Goal: Information Seeking & Learning: Learn about a topic

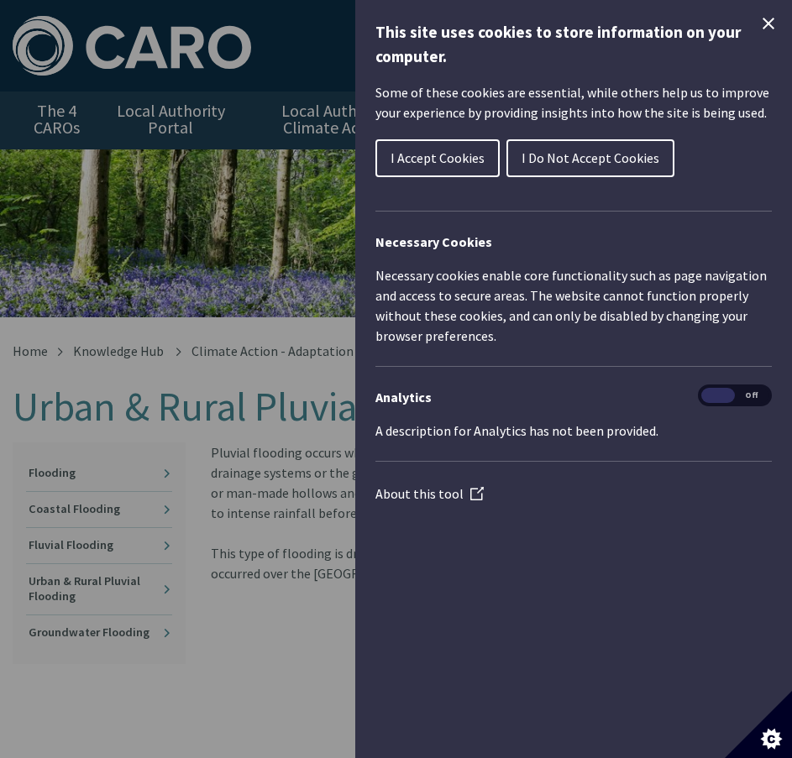
scroll to position [65, 66]
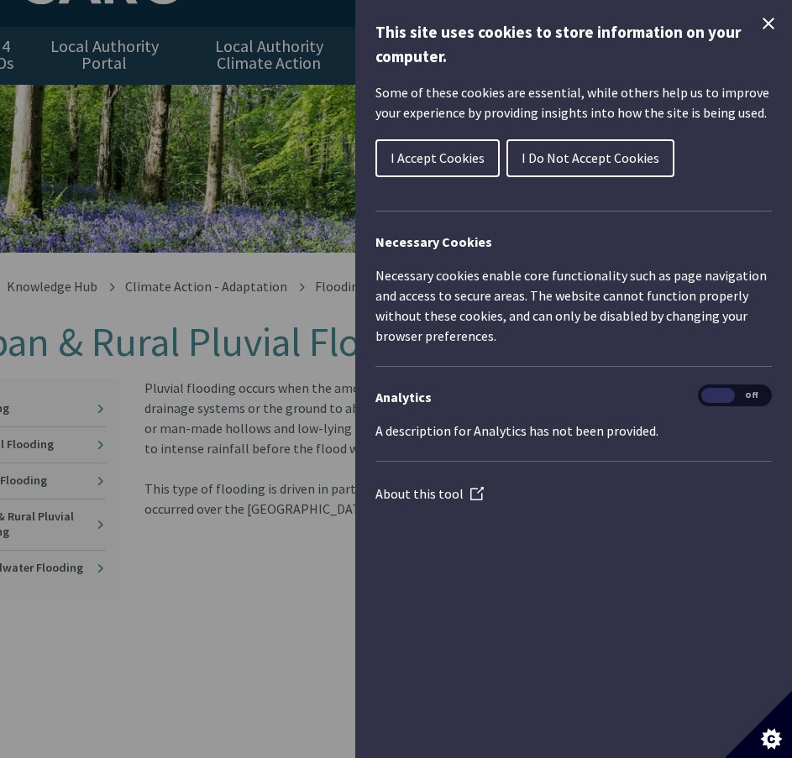
click at [765, 23] on icon "Close Cookie Control" at bounding box center [768, 23] width 20 height 20
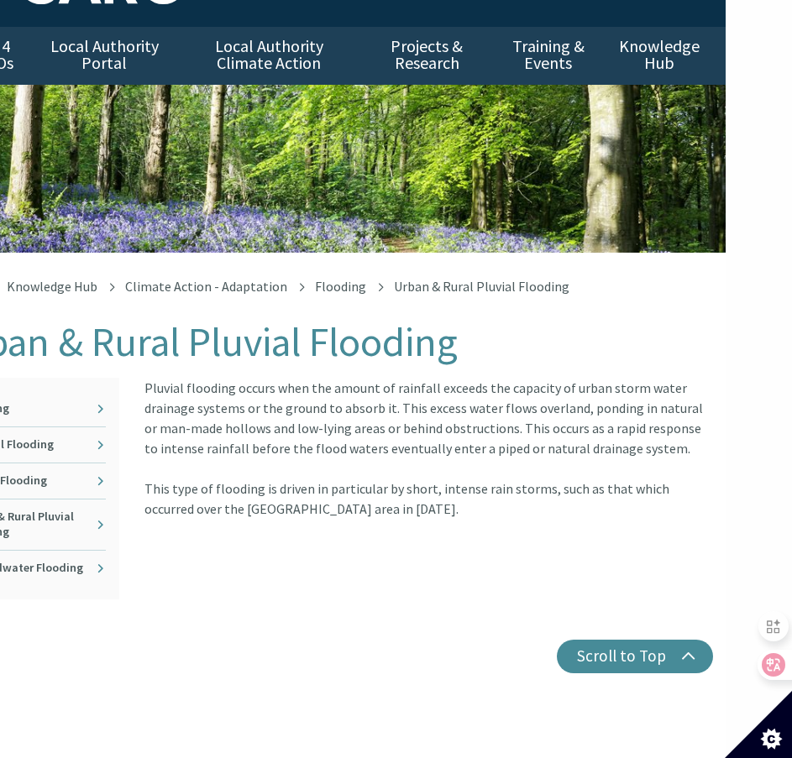
click at [460, 529] on div "Pluvial flooding occurs when the amount of rainfall exceeds the capacity of urb…" at bounding box center [429, 489] width 594 height 222
click at [365, 442] on article "Pluvial flooding occurs when the amount of rainfall exceeds the capacity of urb…" at bounding box center [428, 448] width 568 height 141
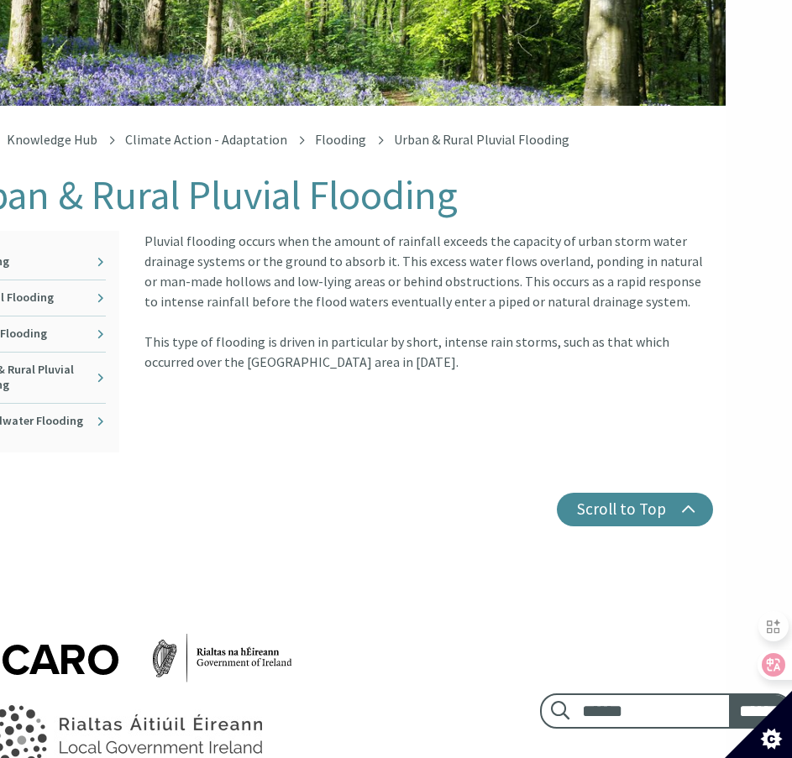
scroll to position [0, 66]
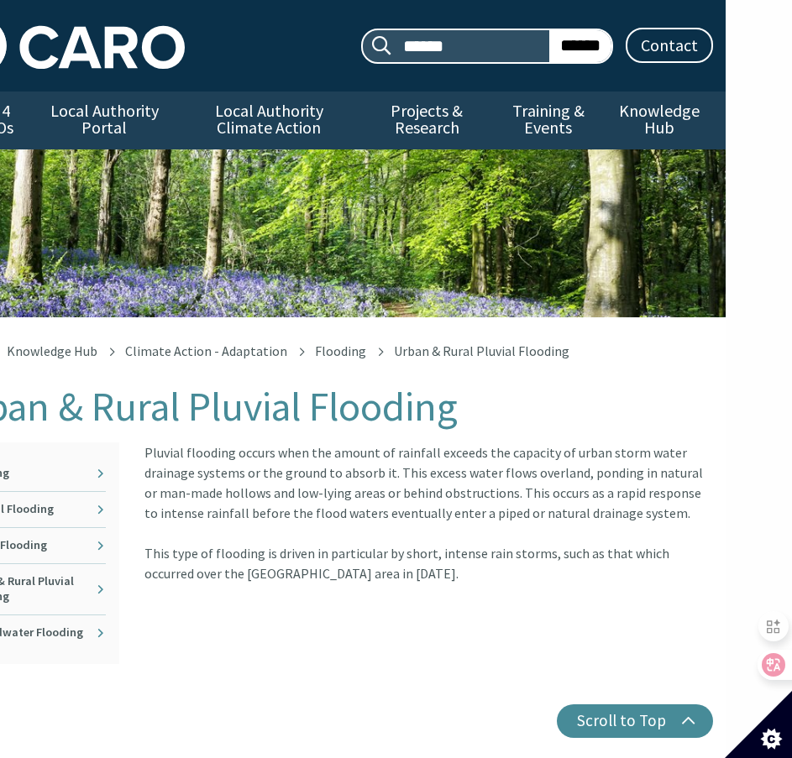
click at [173, 450] on article "Pluvial flooding occurs when the amount of rainfall exceeds the capacity of urb…" at bounding box center [428, 512] width 568 height 141
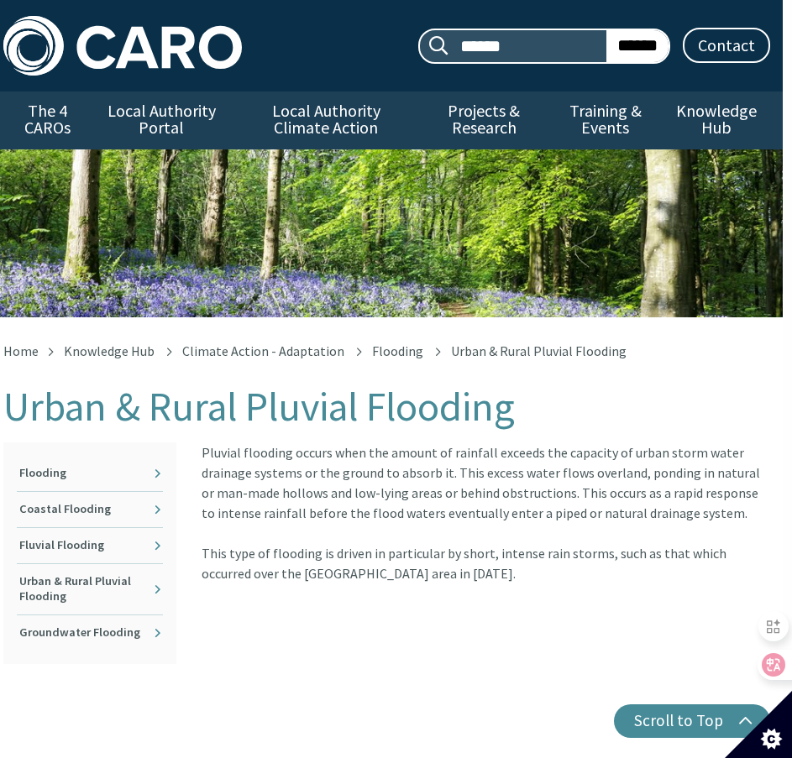
scroll to position [0, 0]
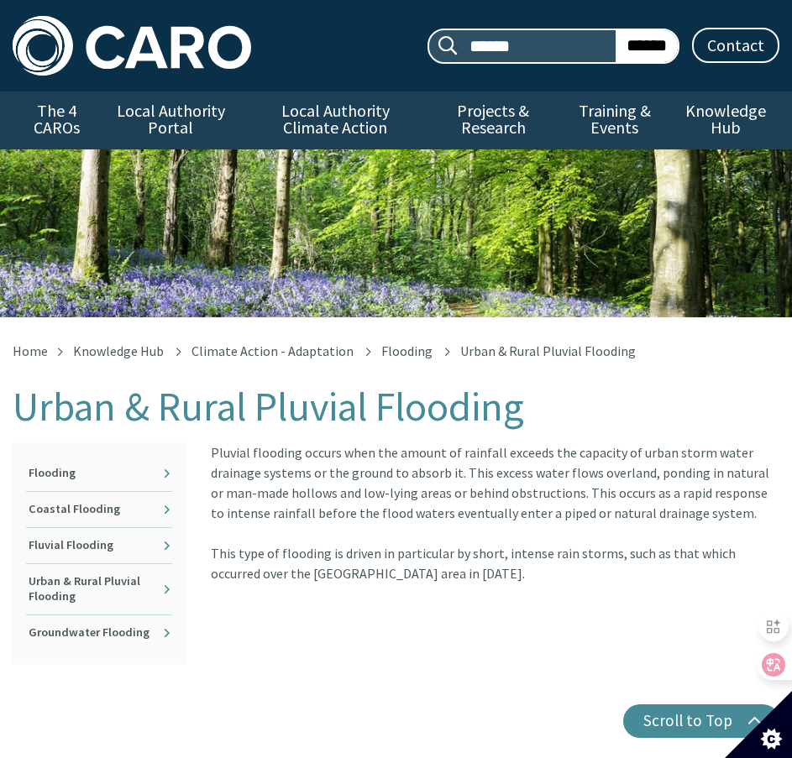
click at [383, 649] on div "Pluvial flooding occurs when the amount of rainfall exceeds the capacity of urb…" at bounding box center [495, 553] width 594 height 222
click at [278, 454] on article "Pluvial flooding occurs when the amount of rainfall exceeds the capacity of urb…" at bounding box center [495, 512] width 568 height 141
click at [536, 530] on article "Pluvial flooding occurs when the amount of rainfall exceeds the capacity of urb…" at bounding box center [495, 512] width 568 height 141
drag, startPoint x: 577, startPoint y: 494, endPoint x: 655, endPoint y: 520, distance: 82.6
click at [655, 520] on article "Pluvial flooding occurs when the amount of rainfall exceeds the capacity of urb…" at bounding box center [495, 512] width 568 height 141
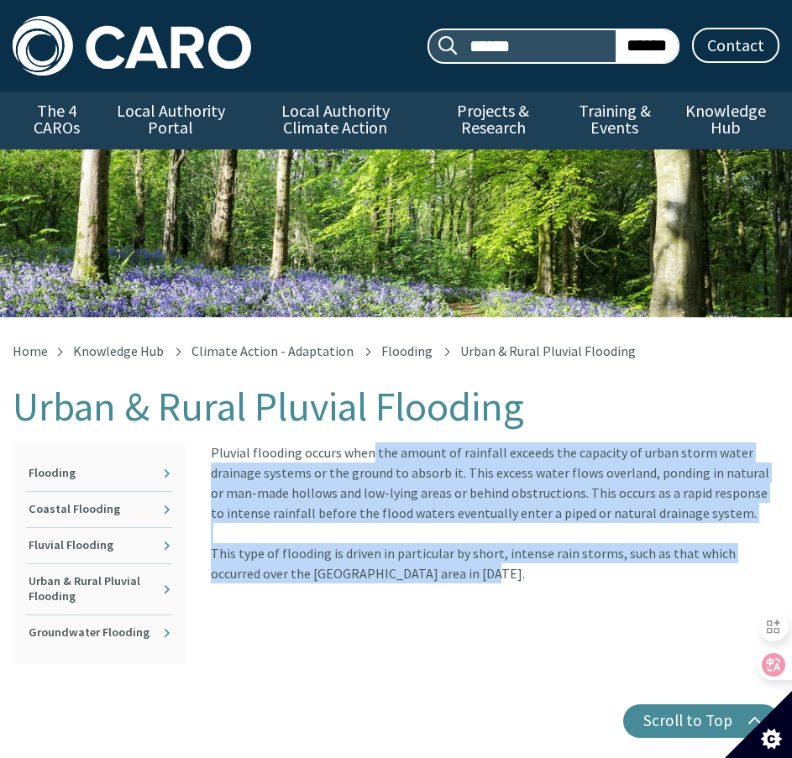
copy article "Pluvial flooding occurs when the amount of rainfall exceeds the capacity of urb…"
drag, startPoint x: 210, startPoint y: 450, endPoint x: 440, endPoint y: 565, distance: 257.2
click at [440, 565] on article "Pluvial flooding occurs when the amount of rainfall exceeds the capacity of urb…" at bounding box center [495, 512] width 568 height 141
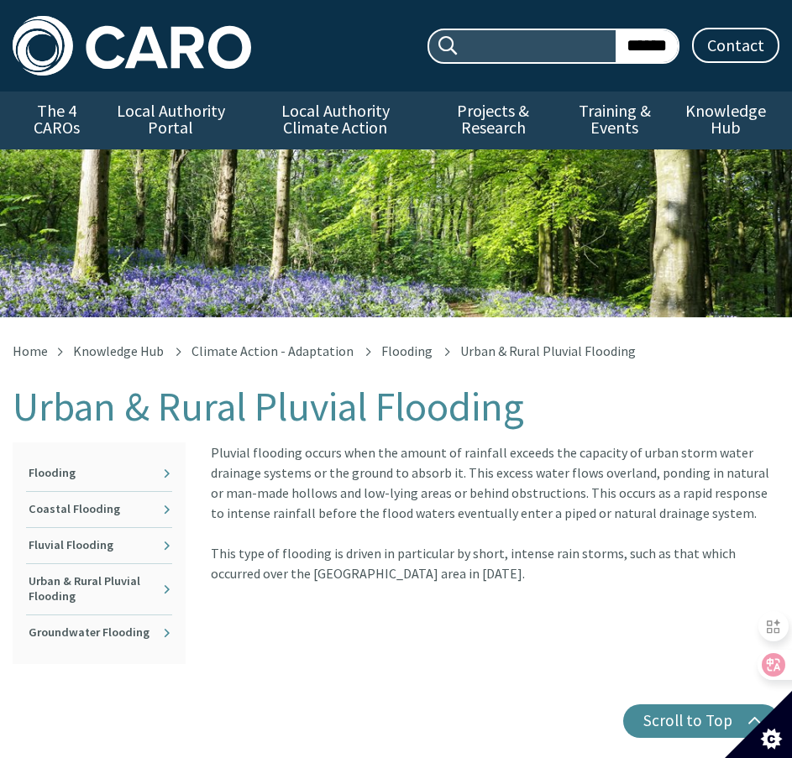
click at [526, 51] on input "Search site:" at bounding box center [536, 46] width 160 height 32
type input "******"
click at [121, 510] on link "Coastal Flooding" at bounding box center [99, 509] width 146 height 35
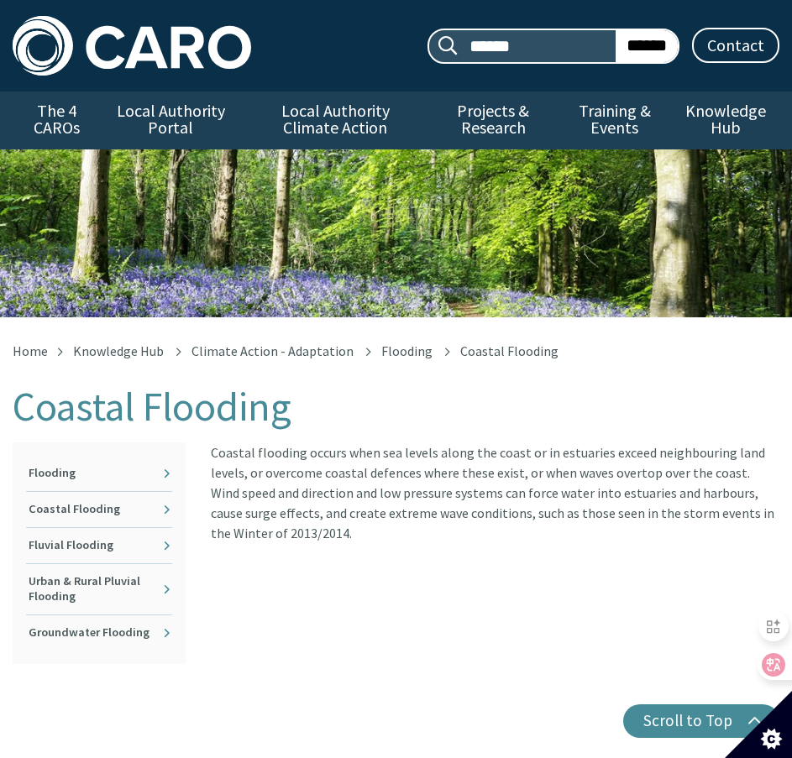
drag, startPoint x: 211, startPoint y: 451, endPoint x: 371, endPoint y: 541, distance: 183.8
click at [371, 541] on article "Coastal flooding occurs when sea levels along the coast or in estuaries exceed …" at bounding box center [495, 492] width 568 height 101
copy article "Coastal flooding occurs when sea levels along the coast or in estuaries exceed …"
click at [112, 467] on link "Flooding" at bounding box center [99, 473] width 146 height 35
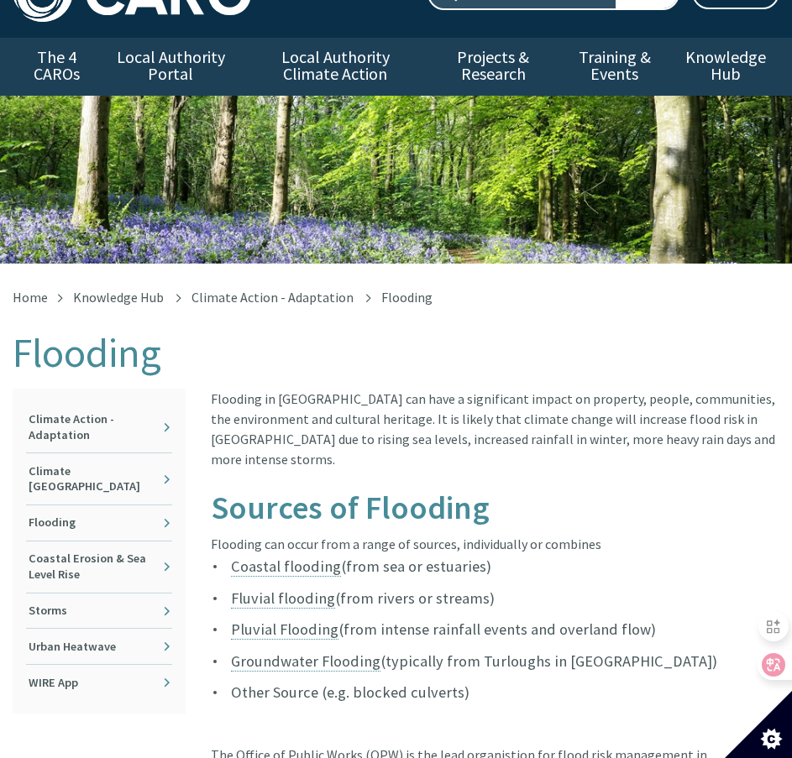
scroll to position [84, 0]
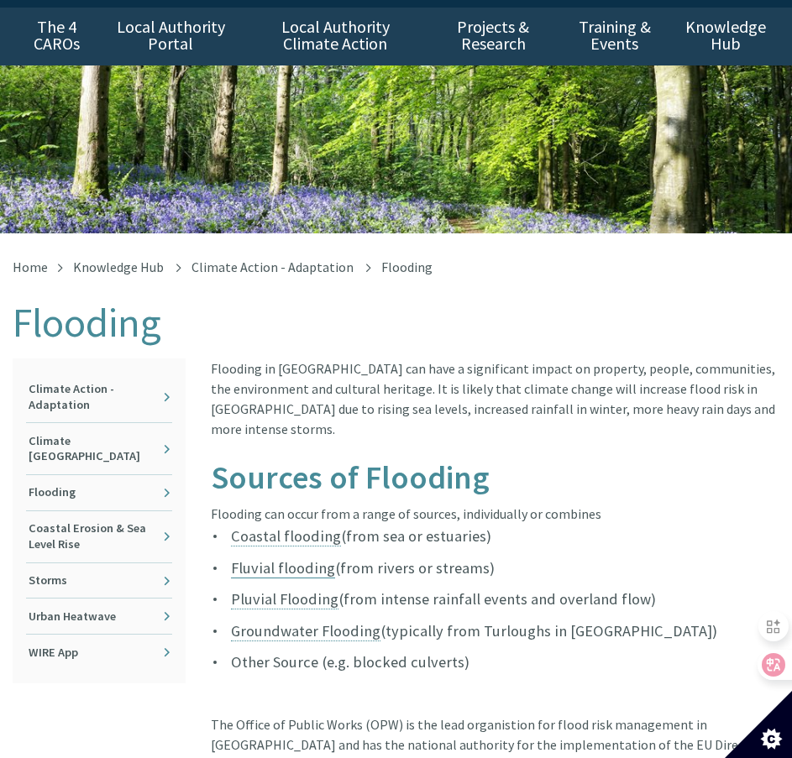
click at [282, 558] on link "Fluvial flooding" at bounding box center [283, 568] width 104 height 20
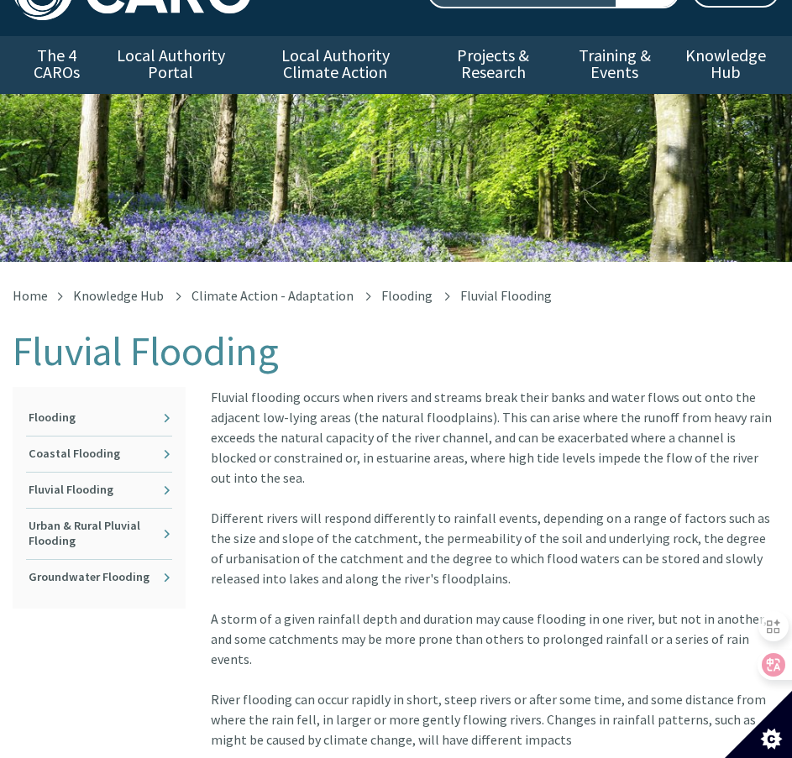
scroll to position [84, 0]
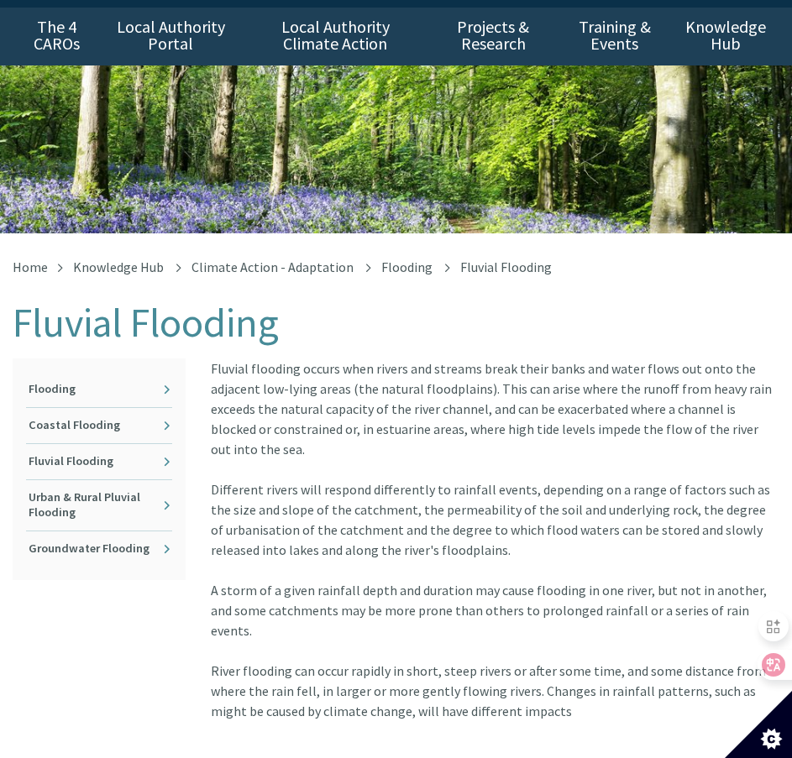
drag, startPoint x: 212, startPoint y: 365, endPoint x: 584, endPoint y: 687, distance: 492.3
click at [584, 687] on div "Fluvial flooding occurs when rivers and streams break their banks and water flo…" at bounding box center [495, 539] width 568 height 363
copy div "Fluvial flooding occurs when rivers and streams break their banks and water flo…"
click at [382, 466] on div "Fluvial flooding occurs when rivers and streams break their banks and water flo…" at bounding box center [495, 539] width 568 height 363
click at [118, 390] on link "Flooding" at bounding box center [99, 389] width 146 height 35
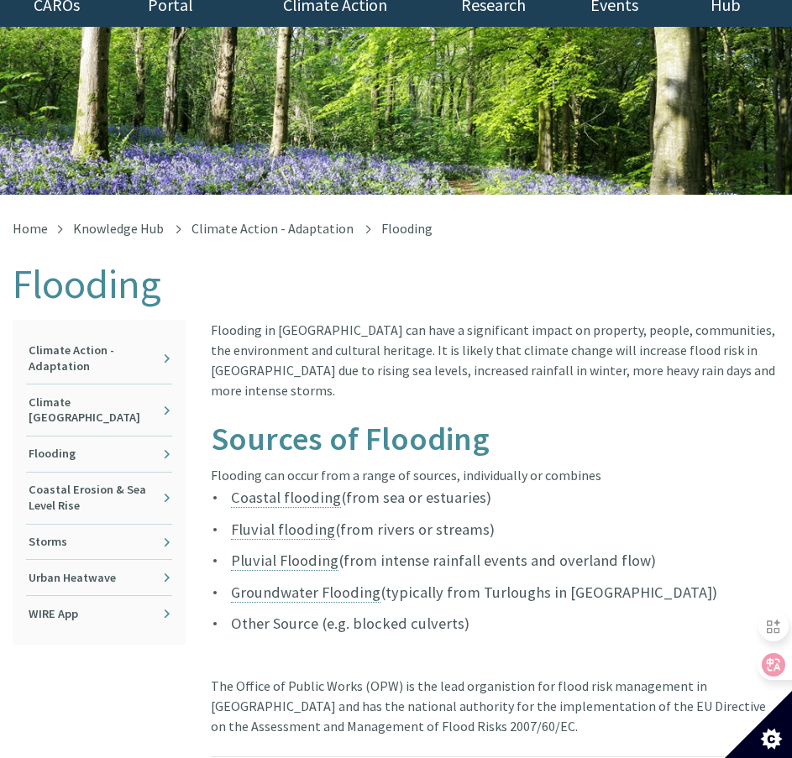
scroll to position [168, 0]
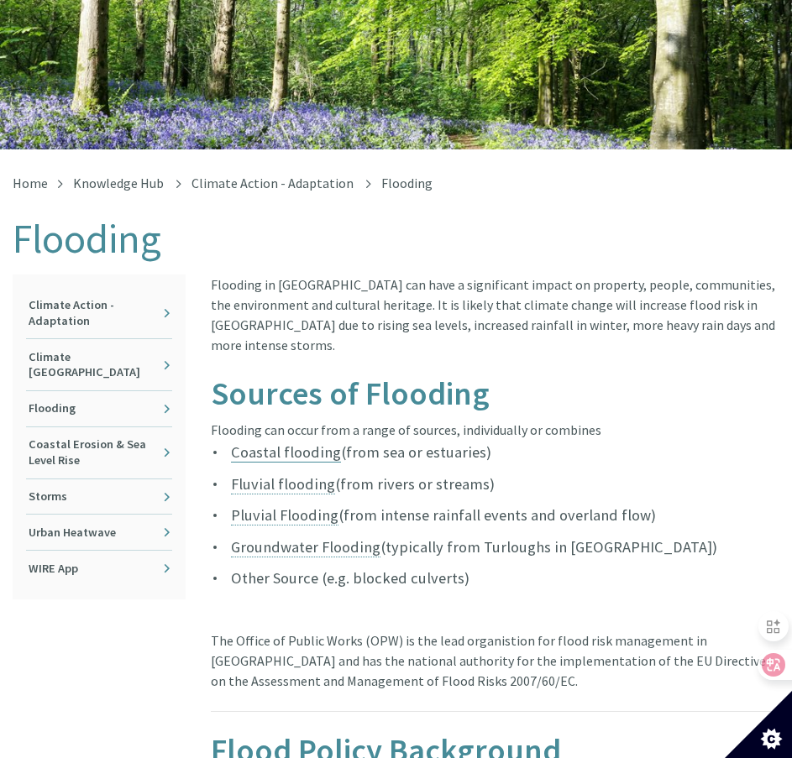
click at [274, 442] on link "Coastal flooding" at bounding box center [286, 452] width 110 height 20
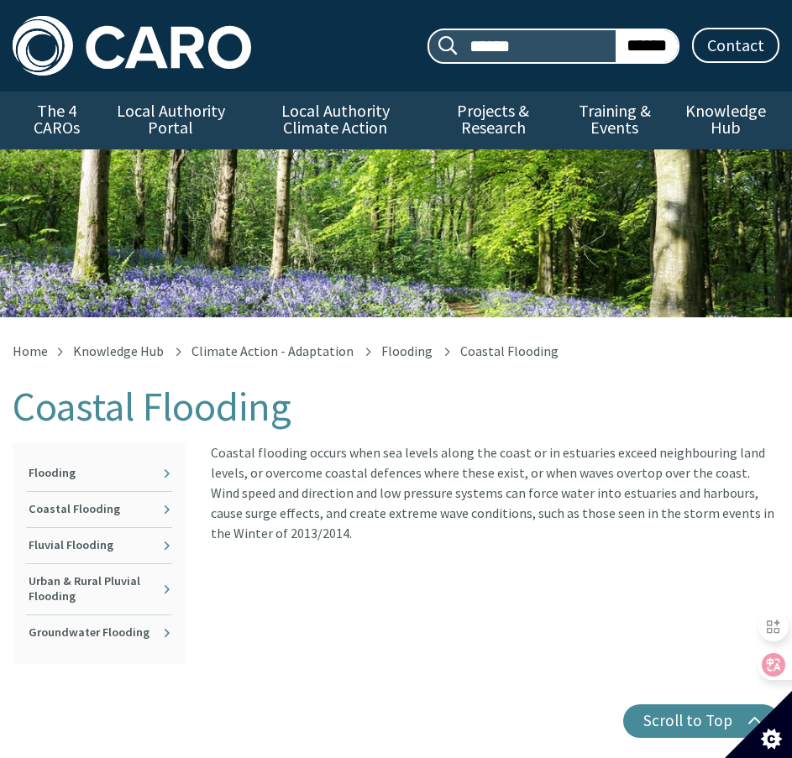
copy article "Coastal flooding occurs when sea levels along the coast or in estuaries exceed …"
drag, startPoint x: 210, startPoint y: 455, endPoint x: 423, endPoint y: 536, distance: 228.0
click at [423, 536] on article "Coastal flooding occurs when sea levels along the coast or in estuaries exceed …" at bounding box center [495, 492] width 568 height 101
click at [143, 630] on link "Groundwater Flooding" at bounding box center [99, 632] width 146 height 35
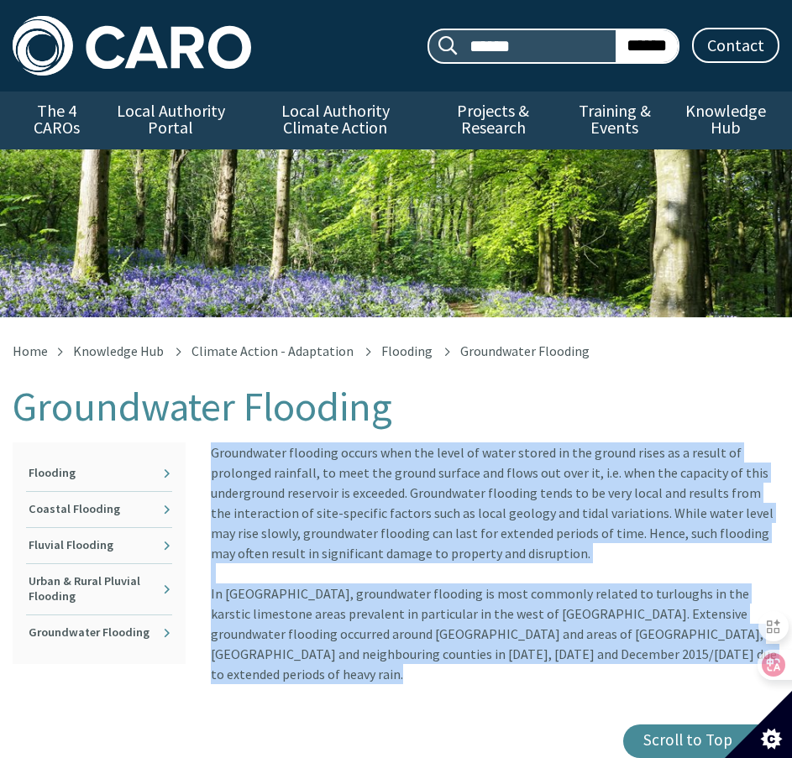
copy div "Groundwater flooding occurs when the level of water stored in the ground rises …"
drag, startPoint x: 213, startPoint y: 452, endPoint x: 620, endPoint y: 666, distance: 459.6
click at [620, 666] on div "Home Knowledge Hub Climate Action - Adaptation Flooding Groundwater Flooding Gr…" at bounding box center [396, 551] width 792 height 414
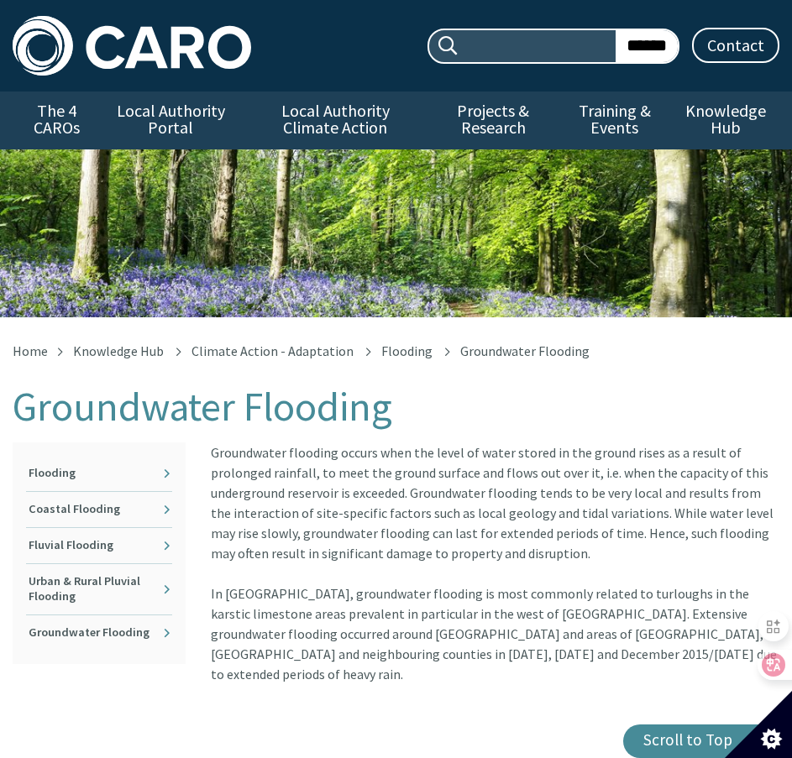
click at [558, 42] on input "Search site:" at bounding box center [536, 46] width 160 height 32
paste input "**********"
type input "**********"
